Goal: Information Seeking & Learning: Learn about a topic

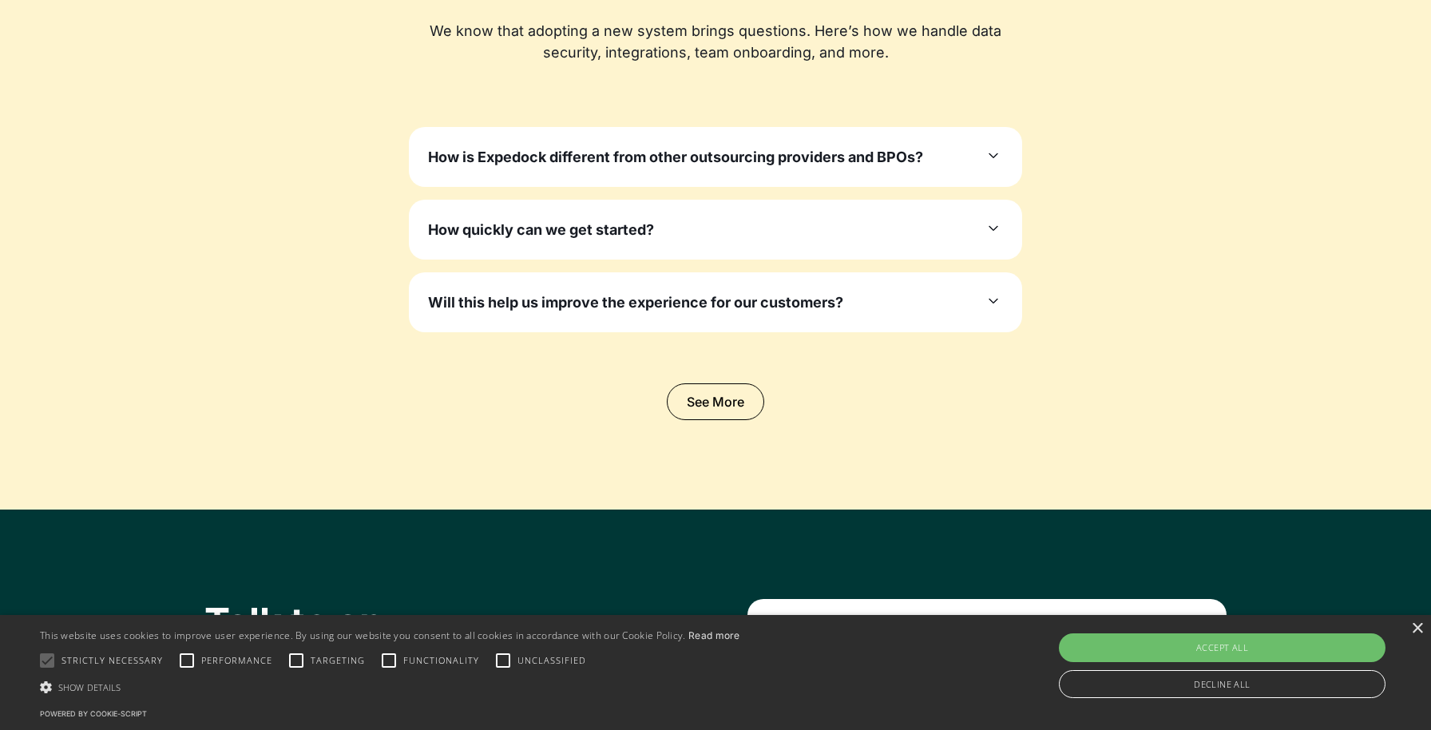
scroll to position [4919, 0]
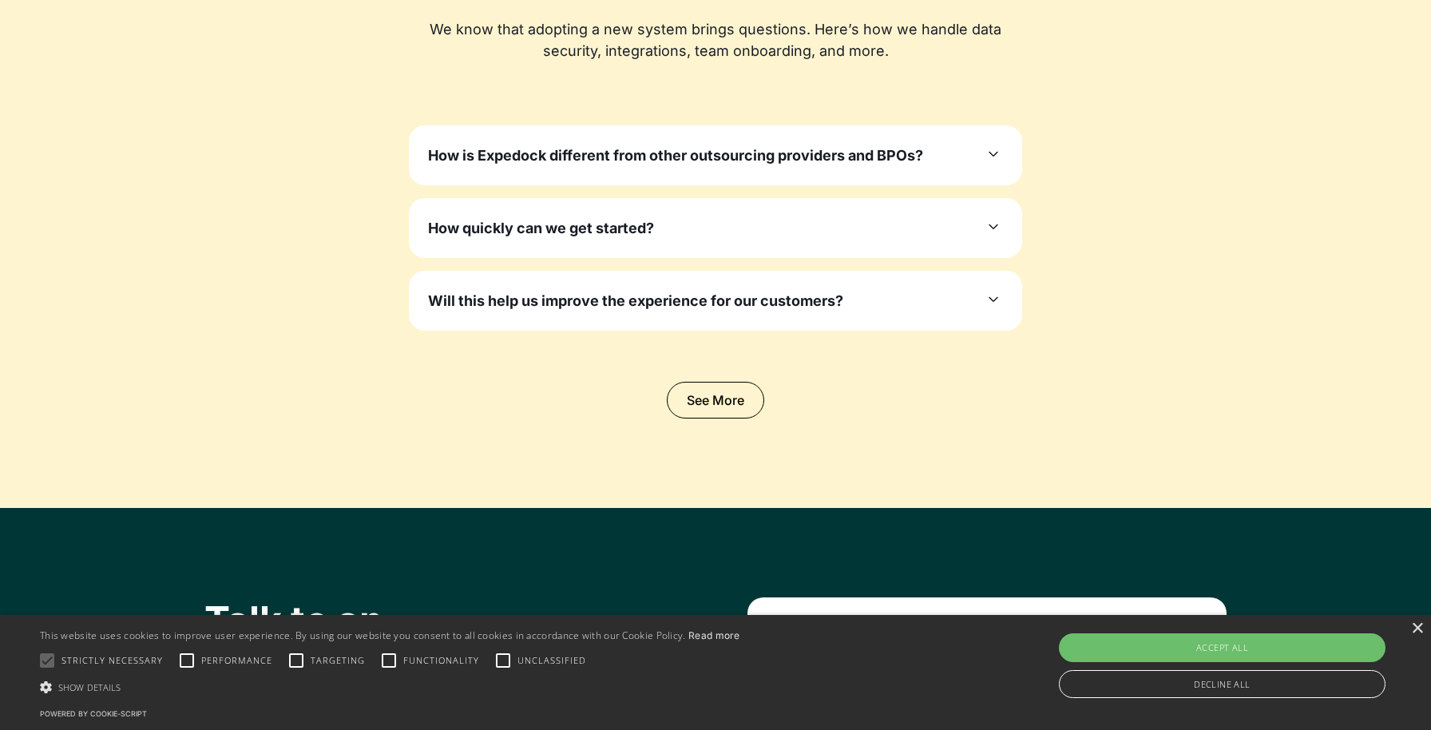
click at [657, 154] on h3 "How is Expedock different from other outsourcing providers and BPOs?" at bounding box center [675, 156] width 495 height 22
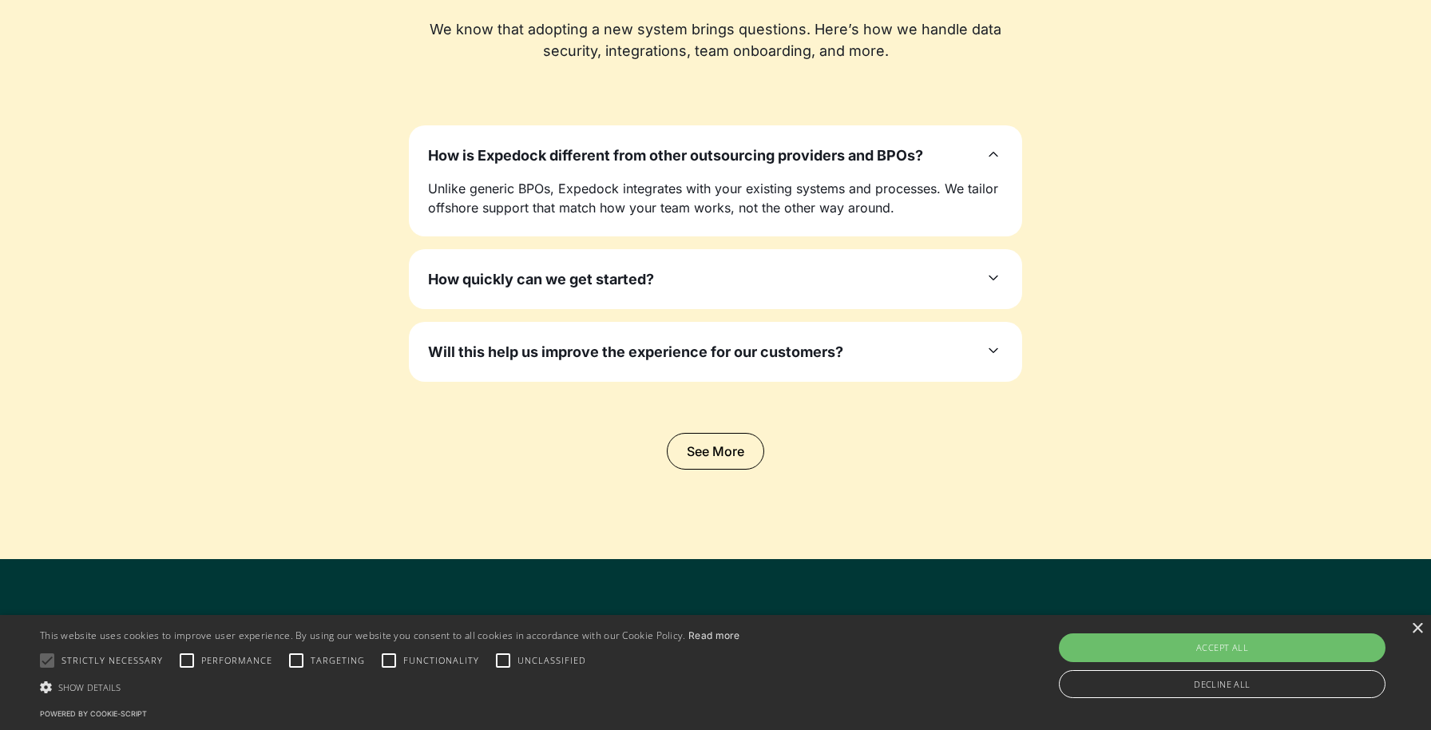
click at [621, 288] on h3 "How quickly can we get started?" at bounding box center [541, 279] width 226 height 22
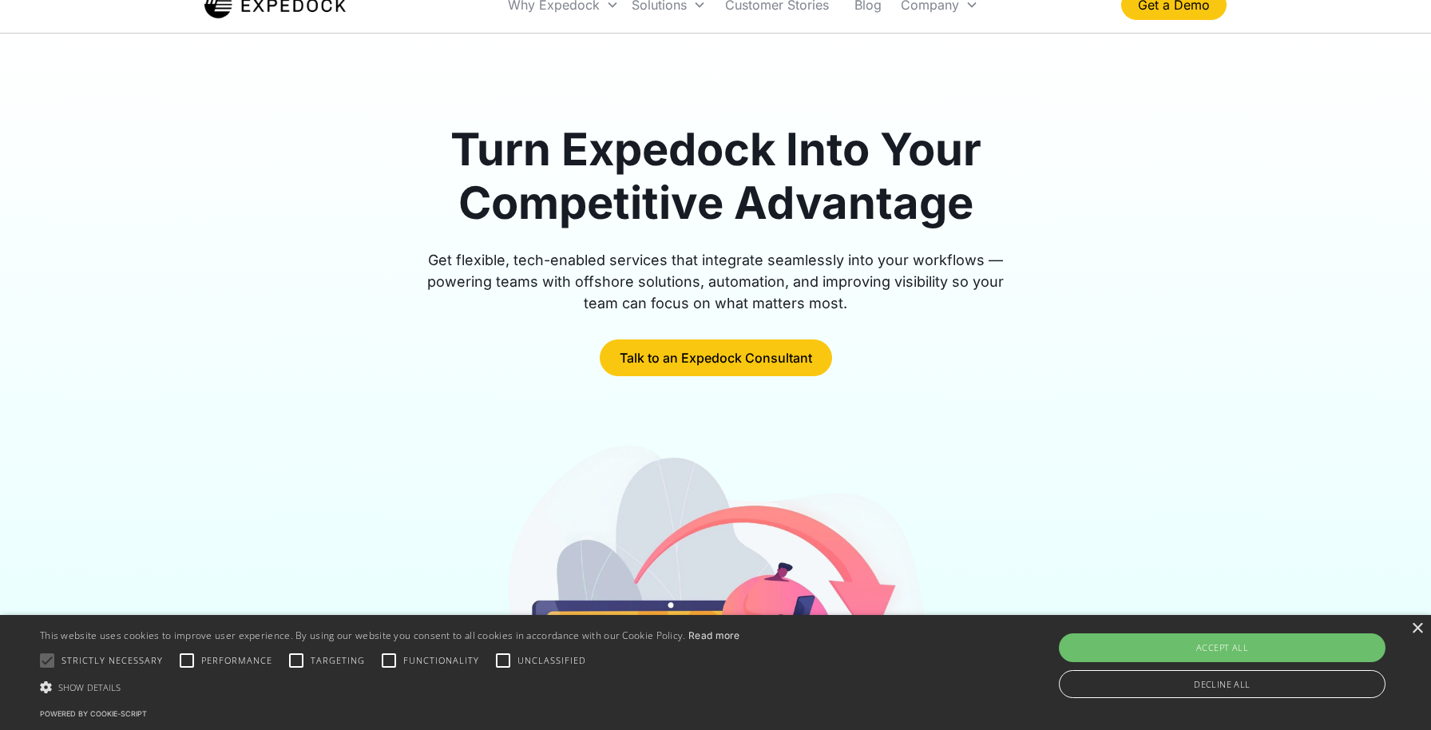
scroll to position [0, 0]
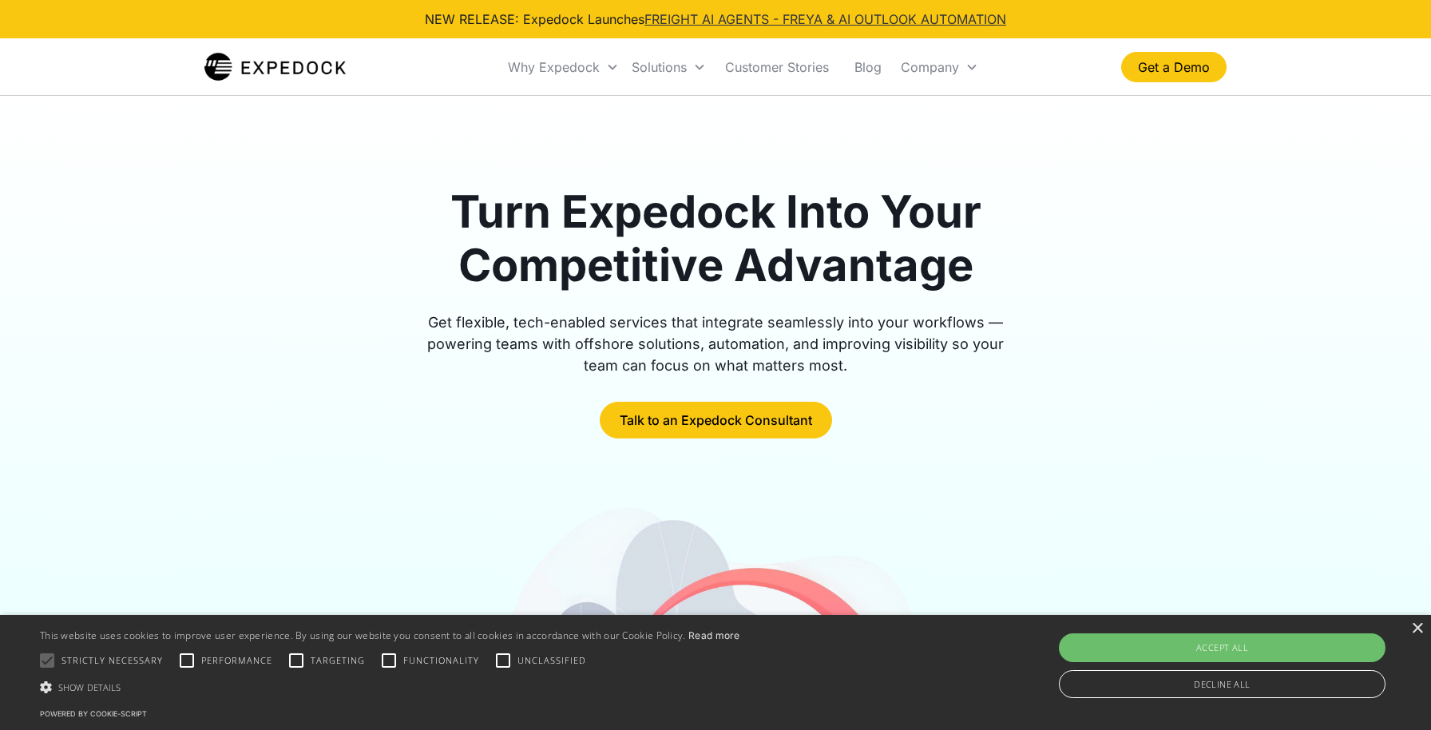
click at [708, 19] on link "FREIGHT AI AGENTS - FREYA & AI OUTLOOK AUTOMATION" at bounding box center [826, 19] width 362 height 16
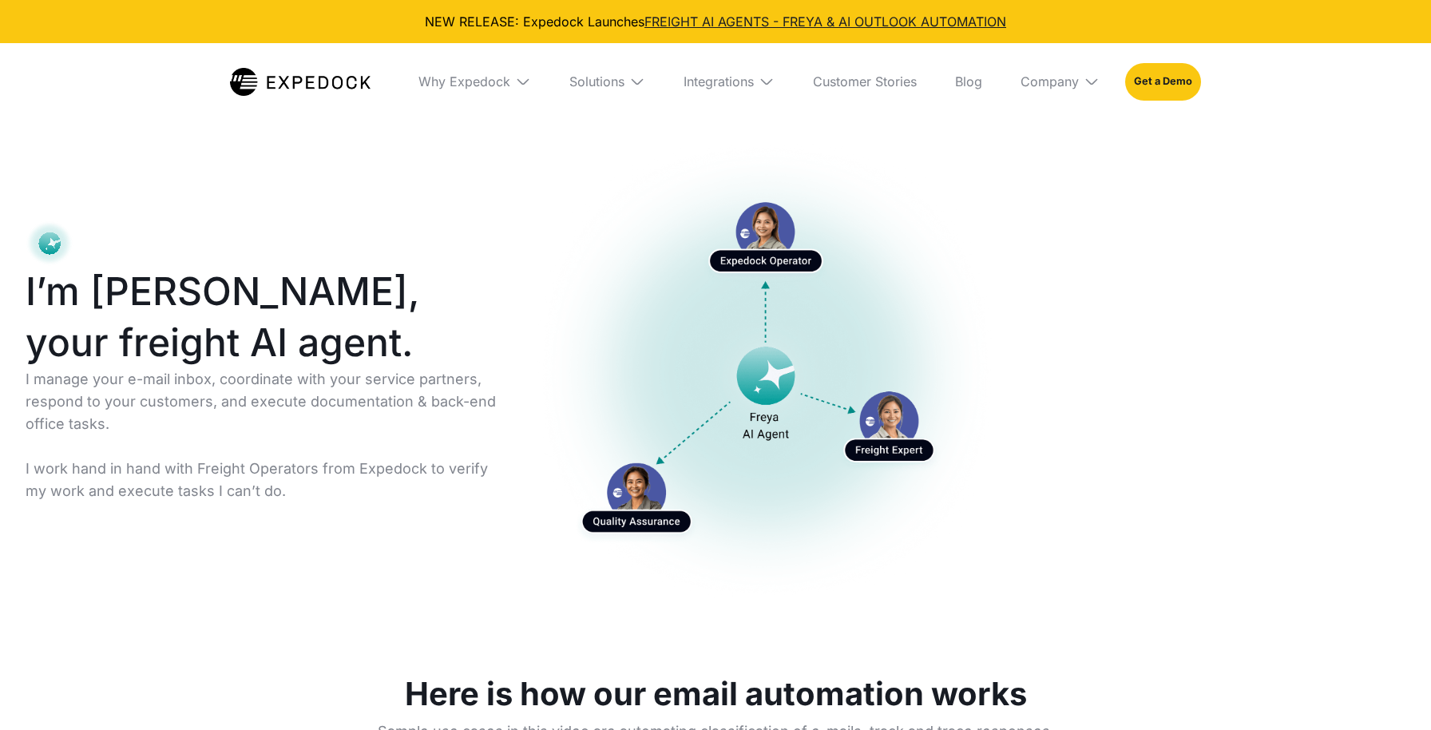
select select
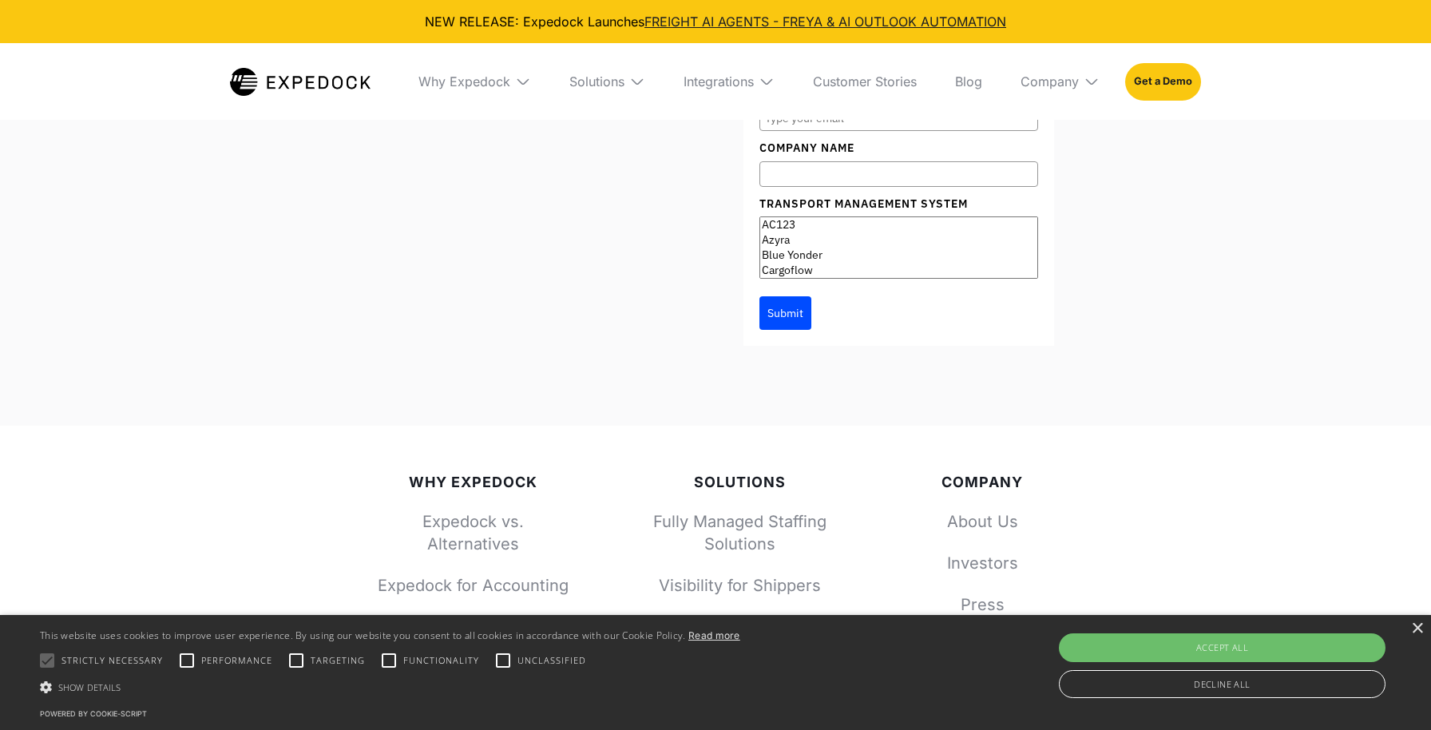
scroll to position [9972, 0]
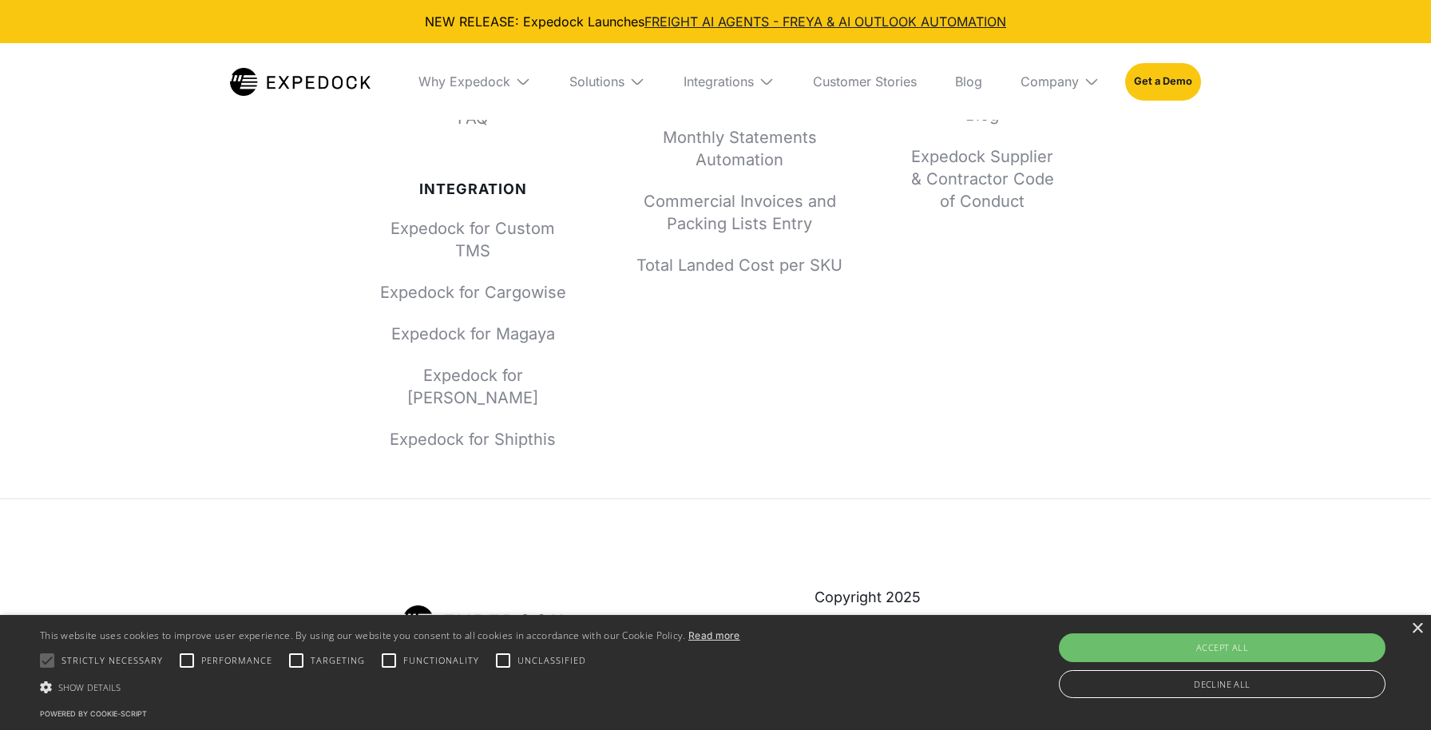
click at [689, 612] on img at bounding box center [687, 621] width 19 height 19
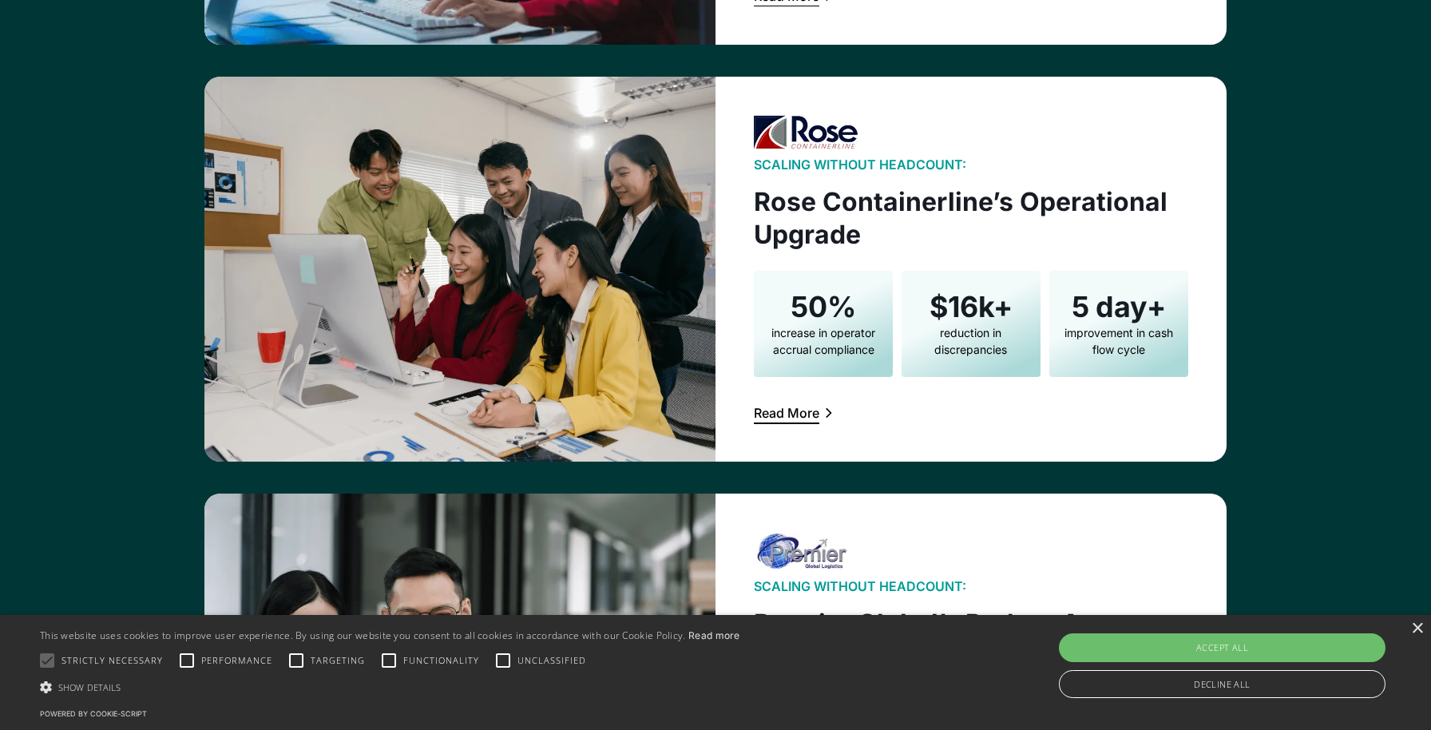
scroll to position [2999, 0]
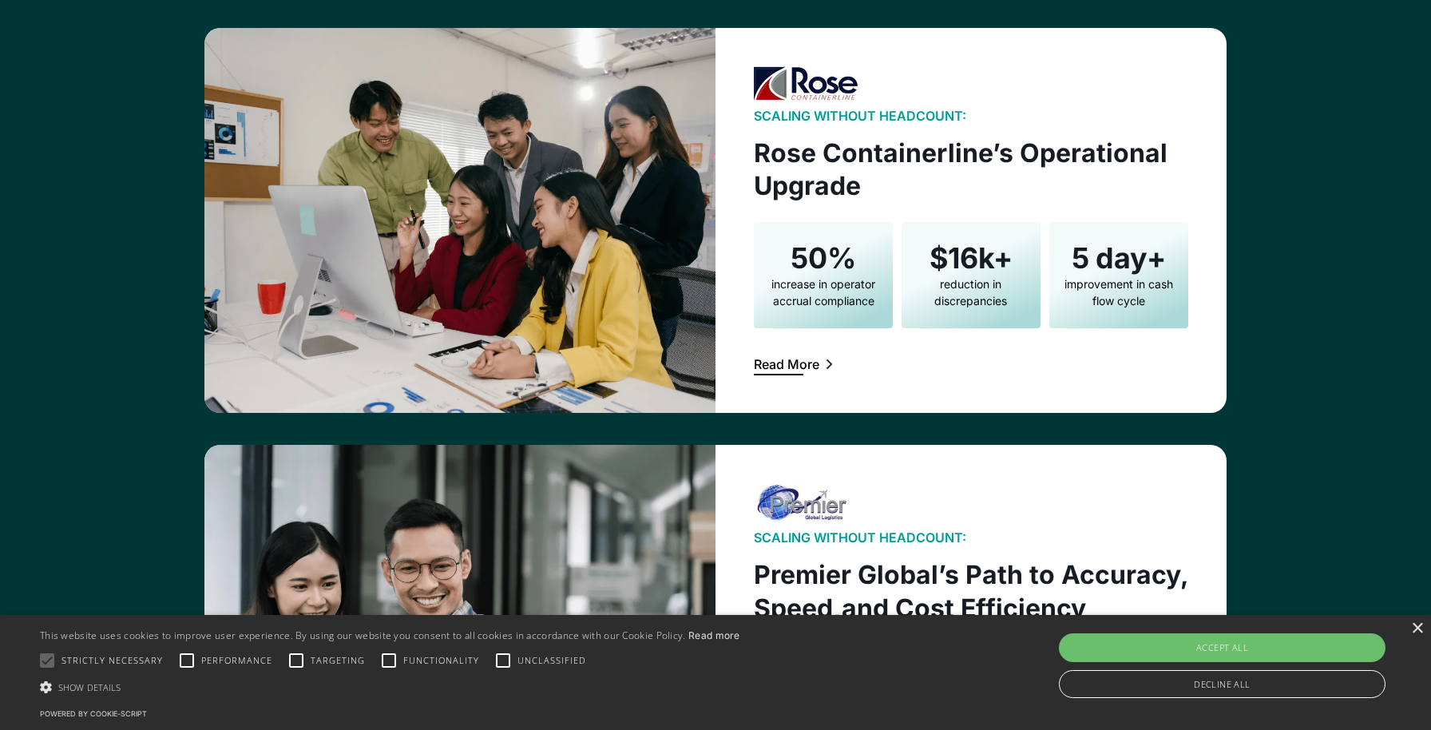
click at [769, 352] on div at bounding box center [971, 341] width 435 height 26
click at [769, 363] on div "Read More" at bounding box center [786, 364] width 65 height 13
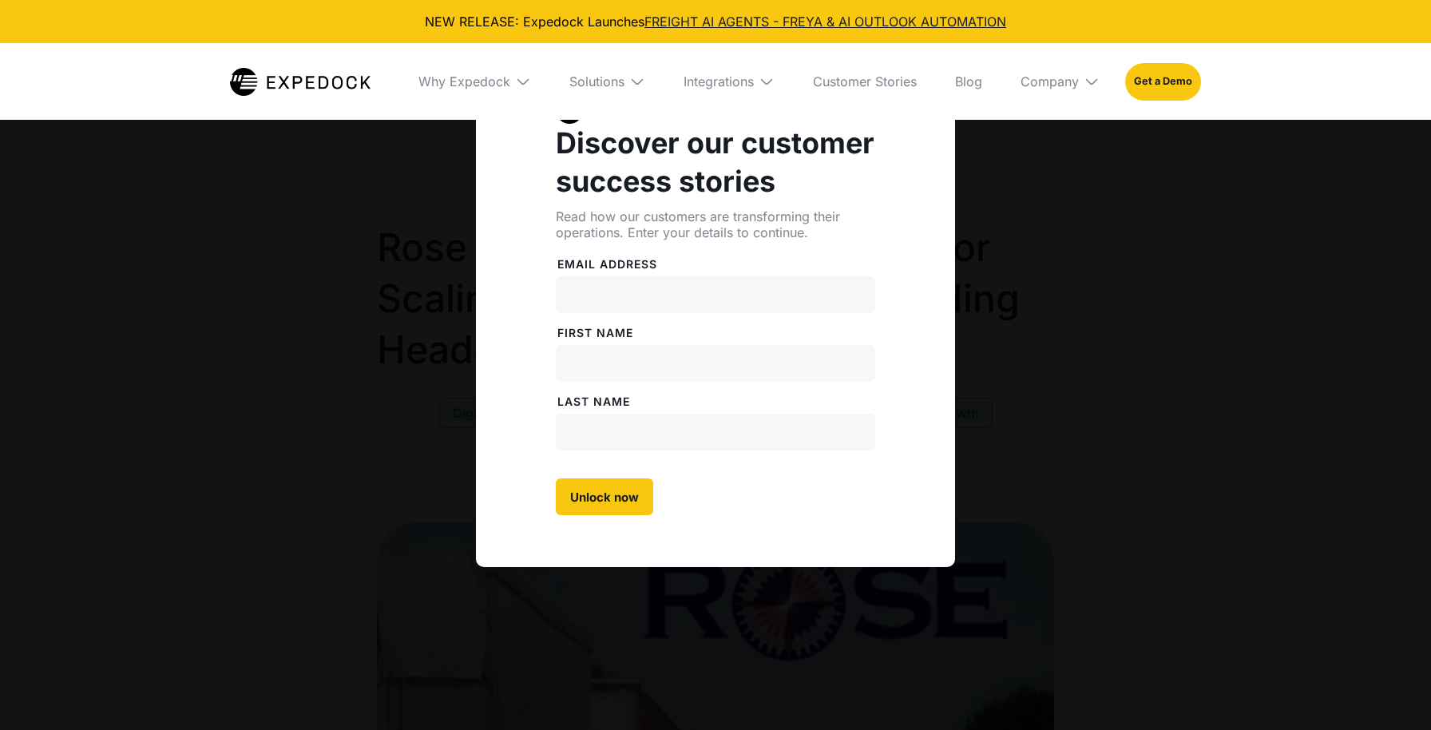
select select
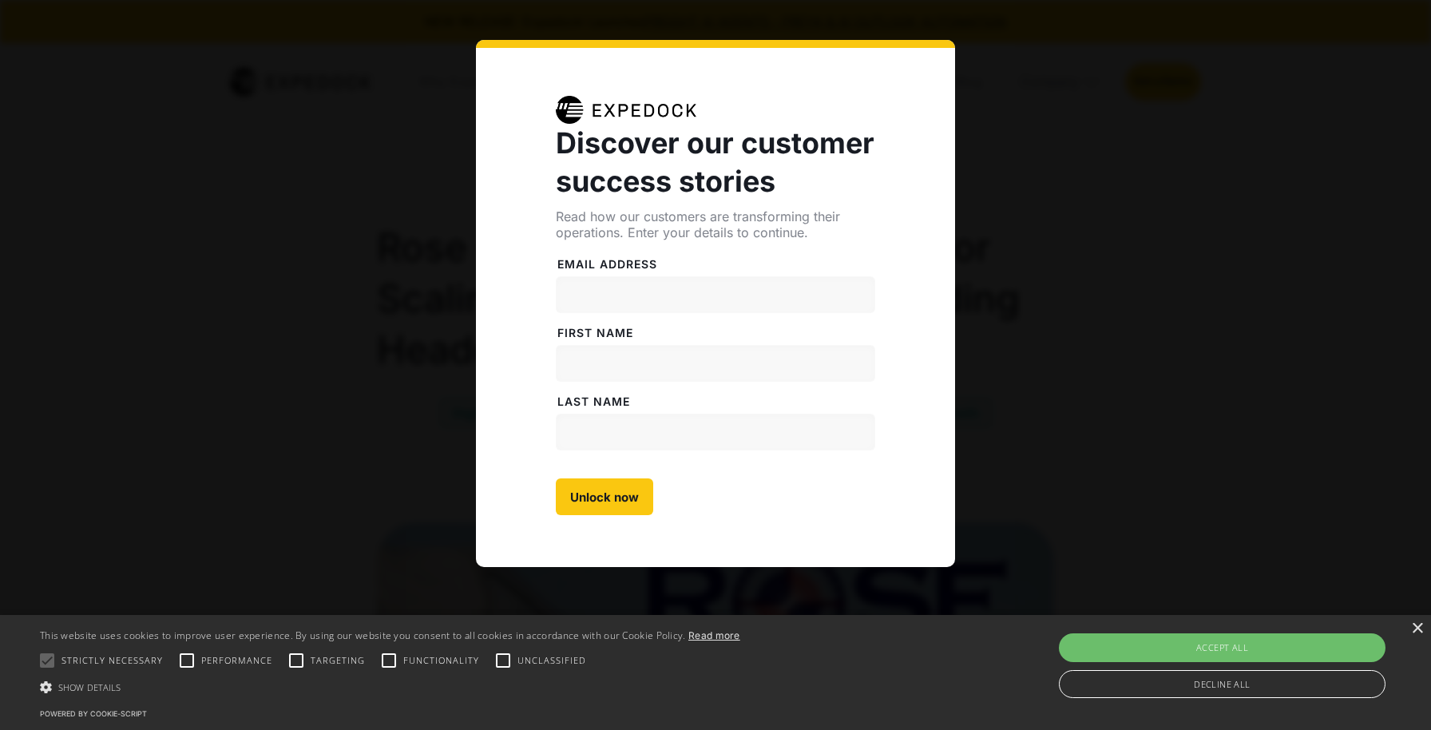
click at [1093, 290] on div "Discover our customer success stories Read how our customers are transforming t…" at bounding box center [715, 365] width 1431 height 730
click at [737, 288] on input "Email address" at bounding box center [715, 294] width 319 height 37
click at [999, 242] on div "Discover our customer success stories Read how our customers are transforming t…" at bounding box center [715, 365] width 1431 height 730
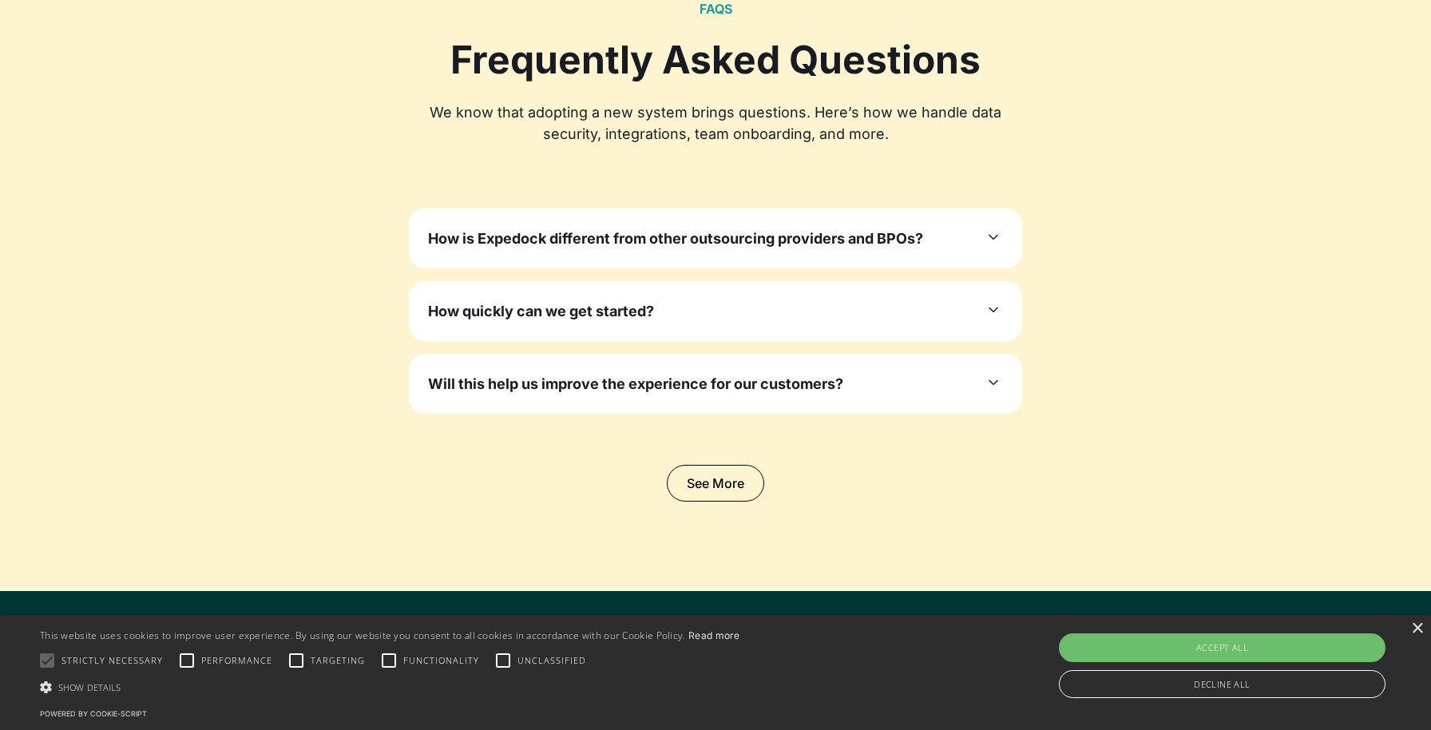
scroll to position [4967, 0]
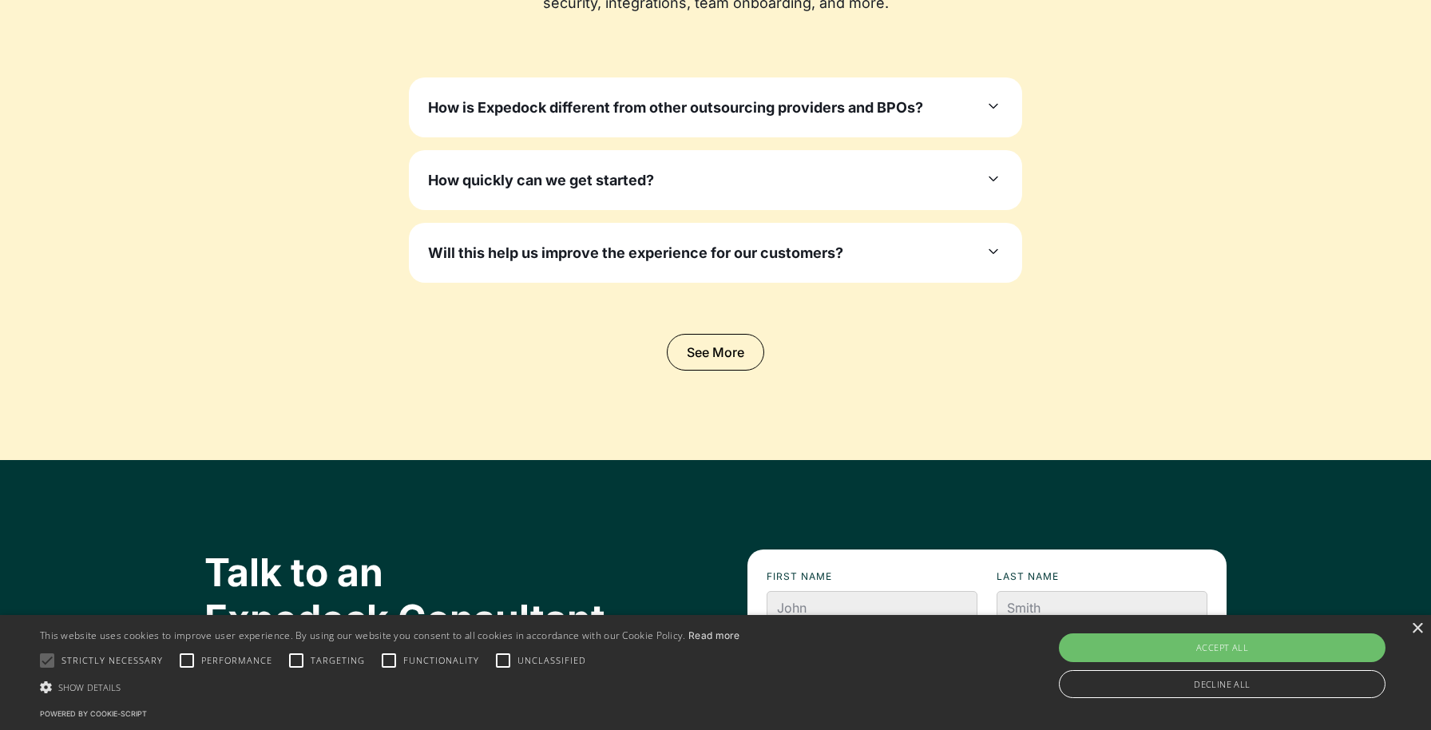
click at [536, 112] on h3 "How is Expedock different from other outsourcing providers and BPOs?" at bounding box center [675, 108] width 495 height 22
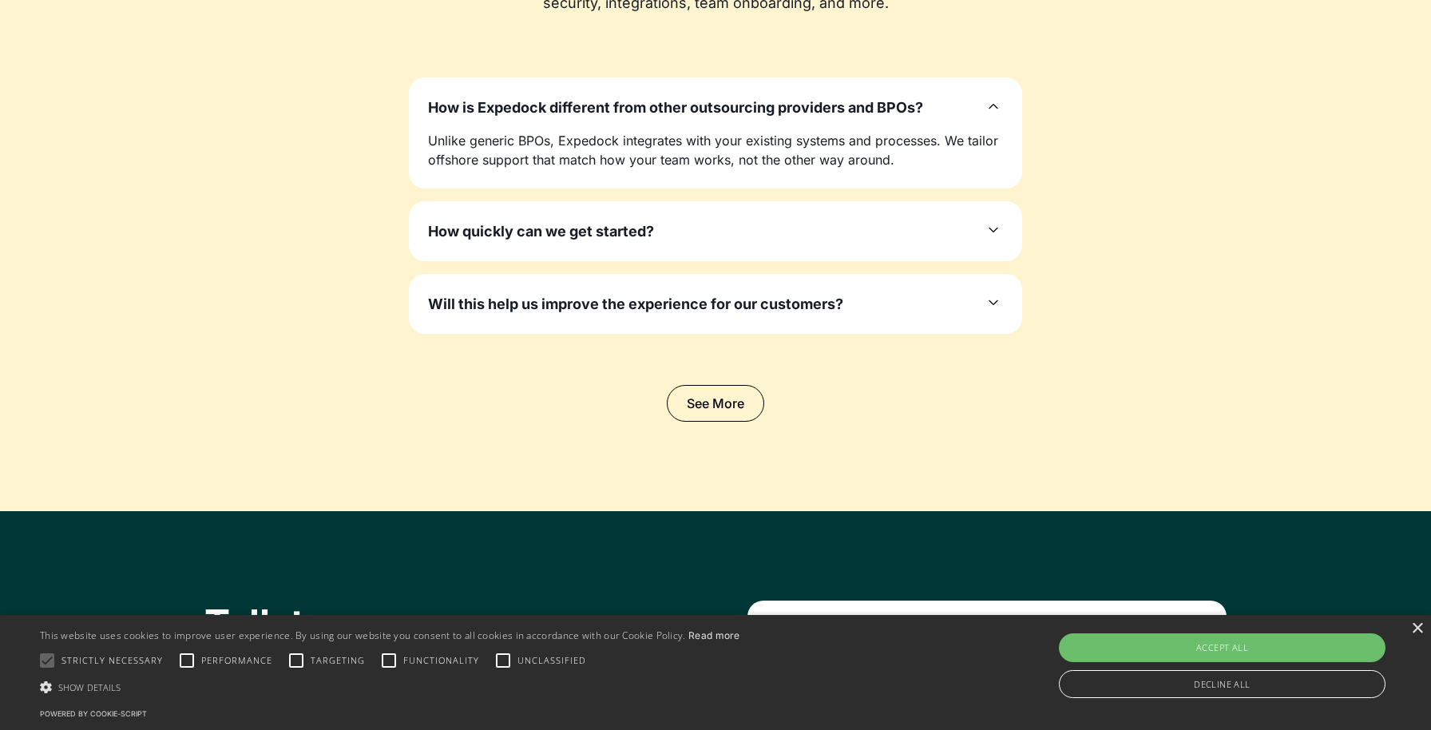
click at [485, 244] on div "How quickly can we get started? Typical onboarding ranges from 2 to 6 weeks dep…" at bounding box center [715, 231] width 613 height 60
click at [485, 228] on h3 "How quickly can we get started?" at bounding box center [541, 231] width 226 height 22
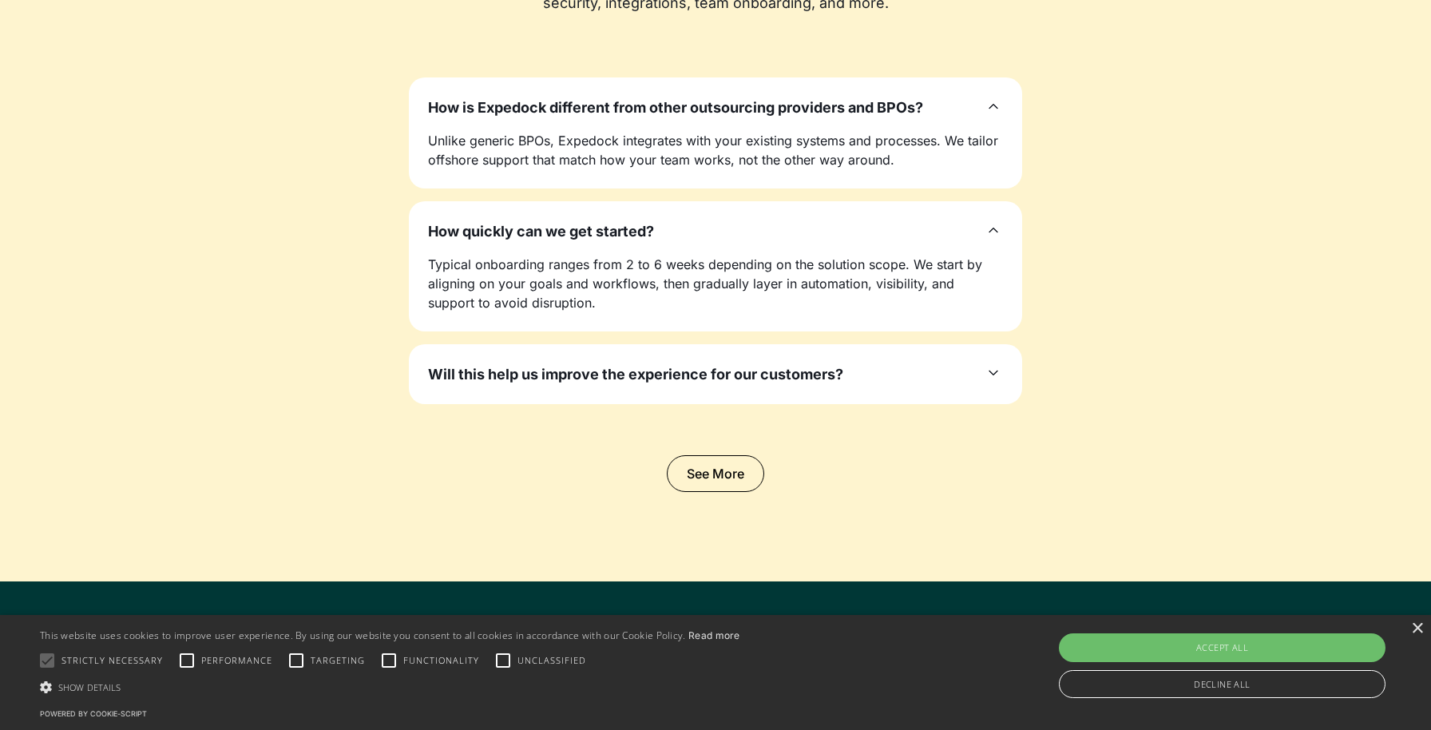
click at [464, 377] on h3 "Will this help us improve the experience for our customers?" at bounding box center [635, 374] width 415 height 22
